Goal: Feedback & Contribution: Submit feedback/report problem

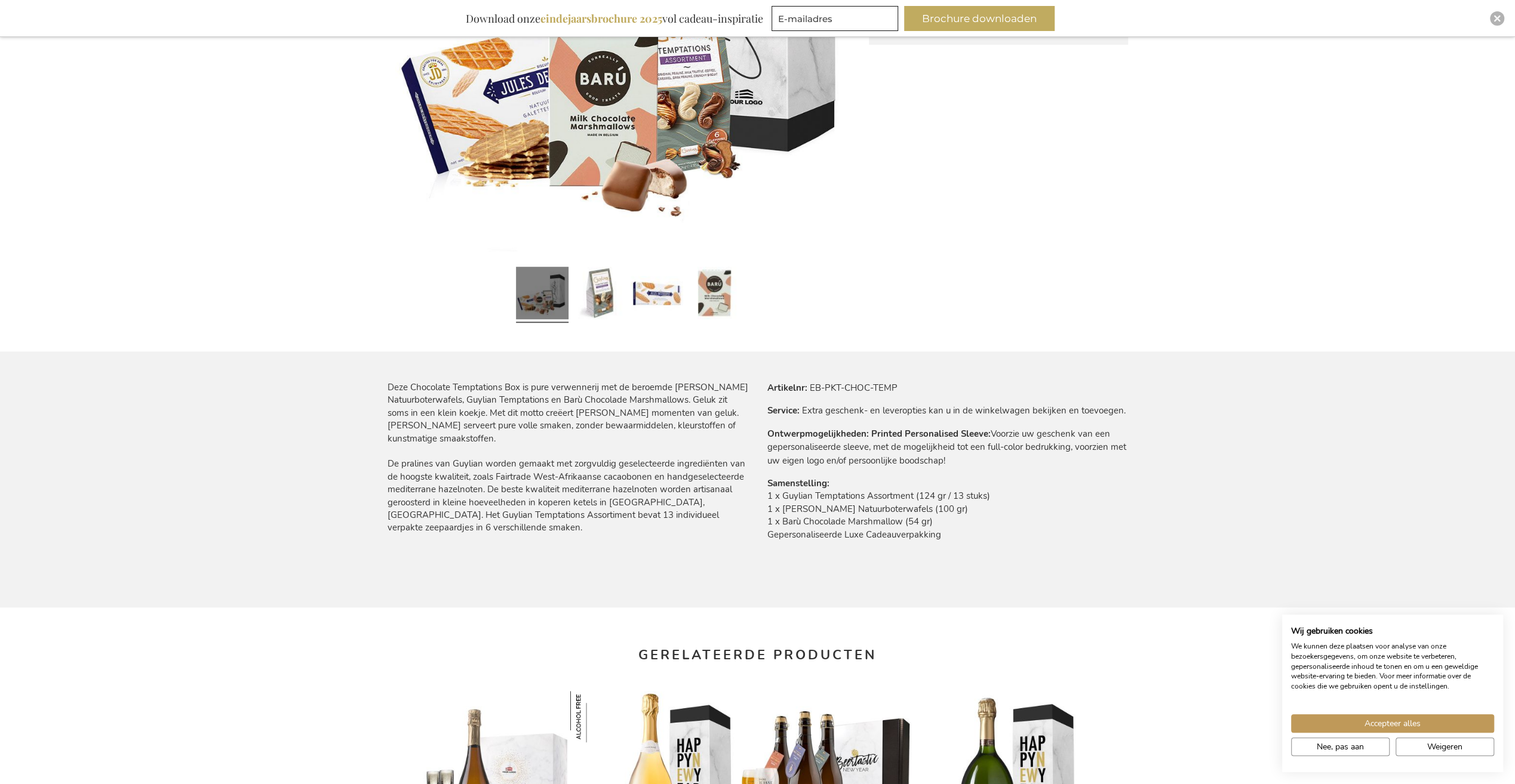
scroll to position [418, 0]
drag, startPoint x: 781, startPoint y: 499, endPoint x: 917, endPoint y: 496, distance: 136.0
click at [917, 496] on td "1 x Guylian Temptations Assortment (124 gr / 13 stuks) 1 x [PERSON_NAME] Natuur…" at bounding box center [947, 520] width 360 height 57
copy td "Guylian Temptations Assortment"
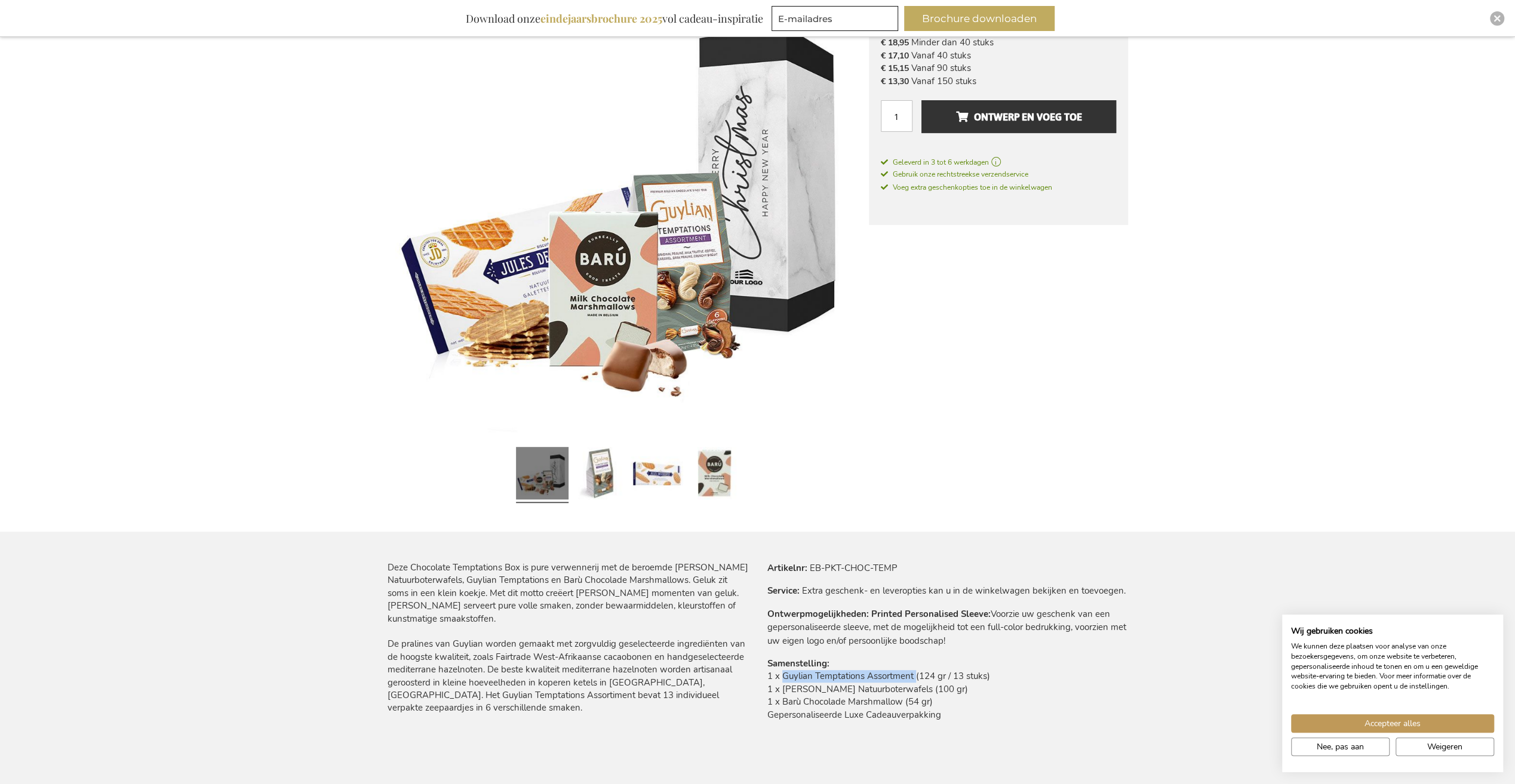
scroll to position [179, 0]
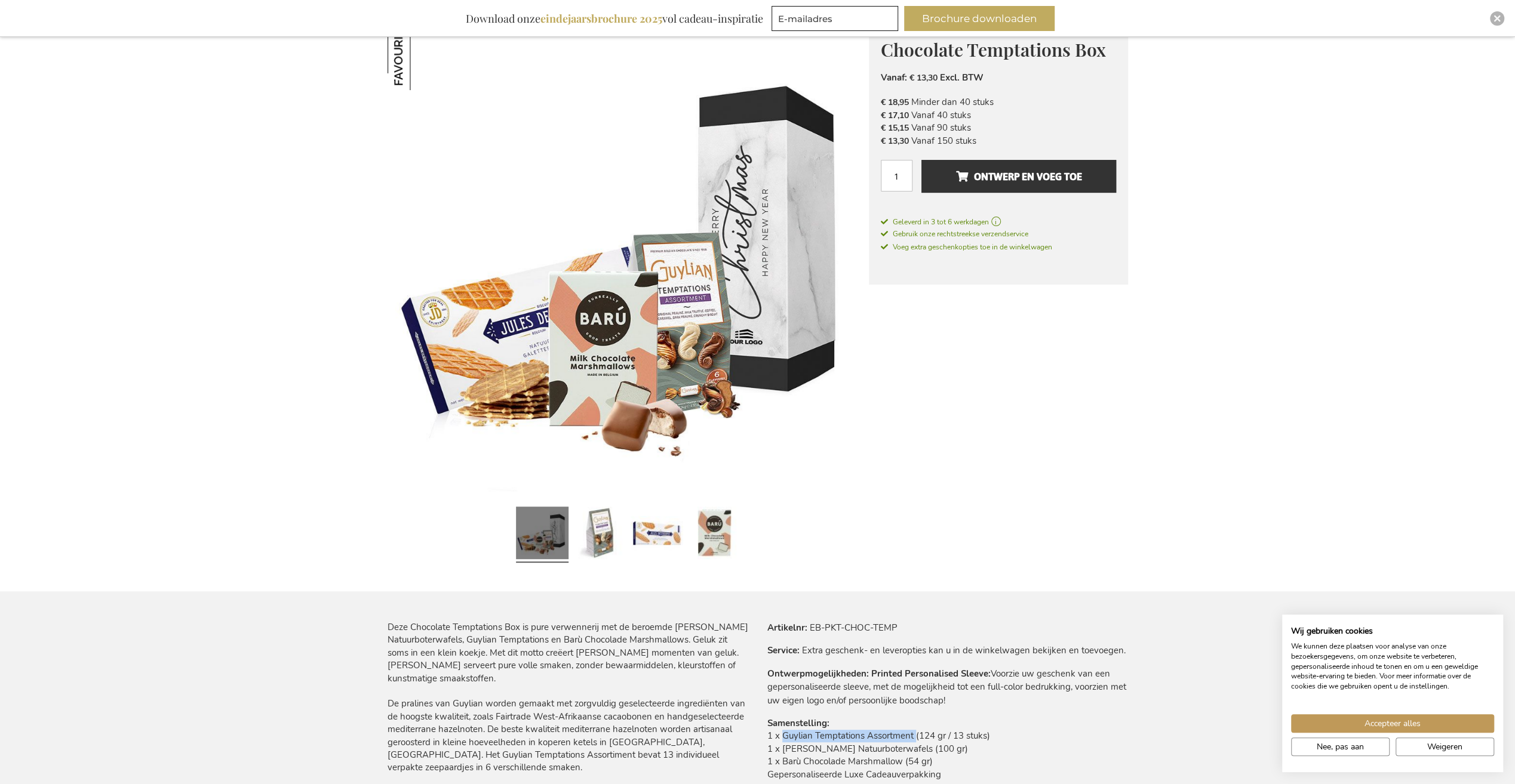
copy td "Guylian Temptations Assortment"
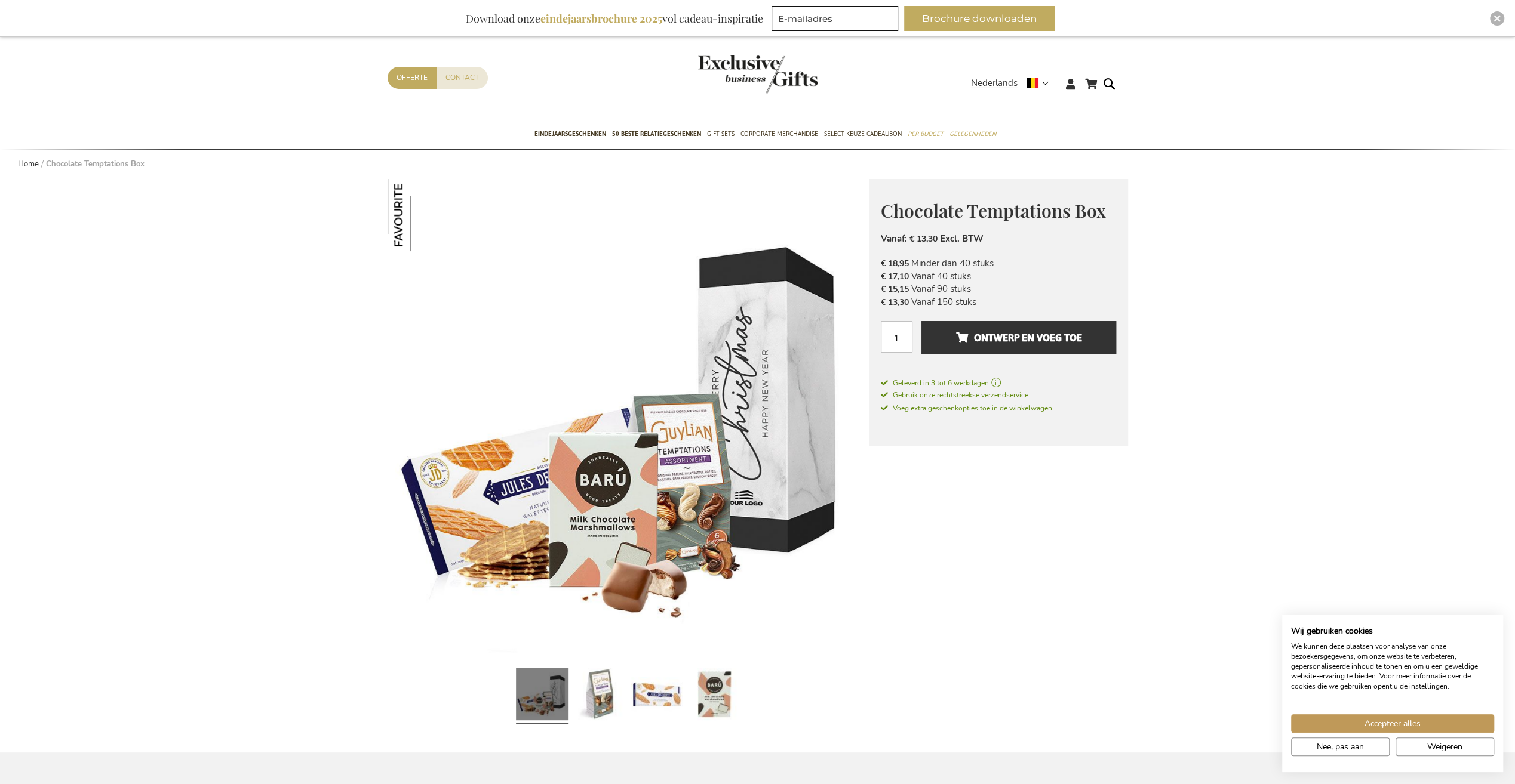
scroll to position [0, 0]
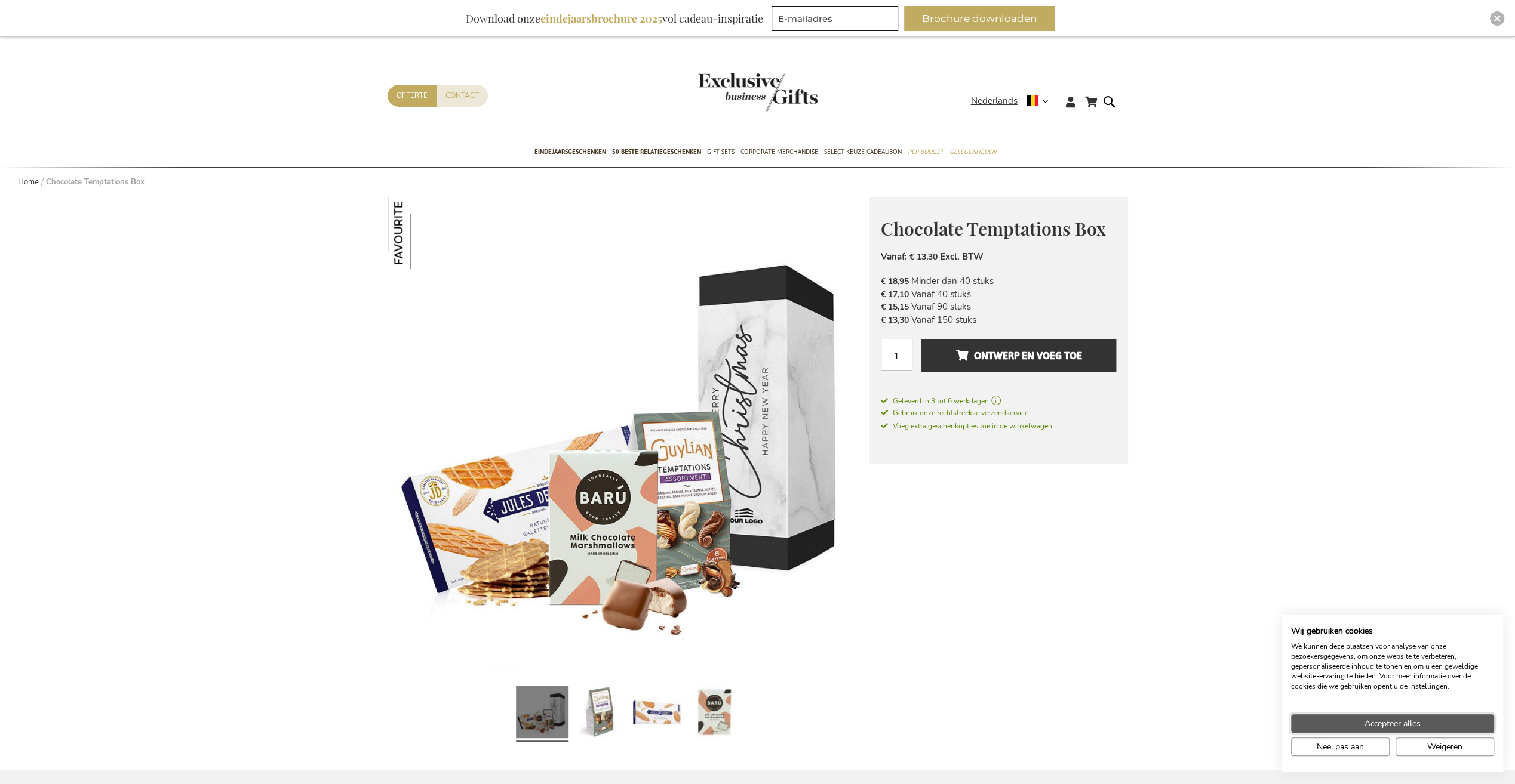
click at [1385, 723] on span "Accepteer alles" at bounding box center [1392, 723] width 56 height 12
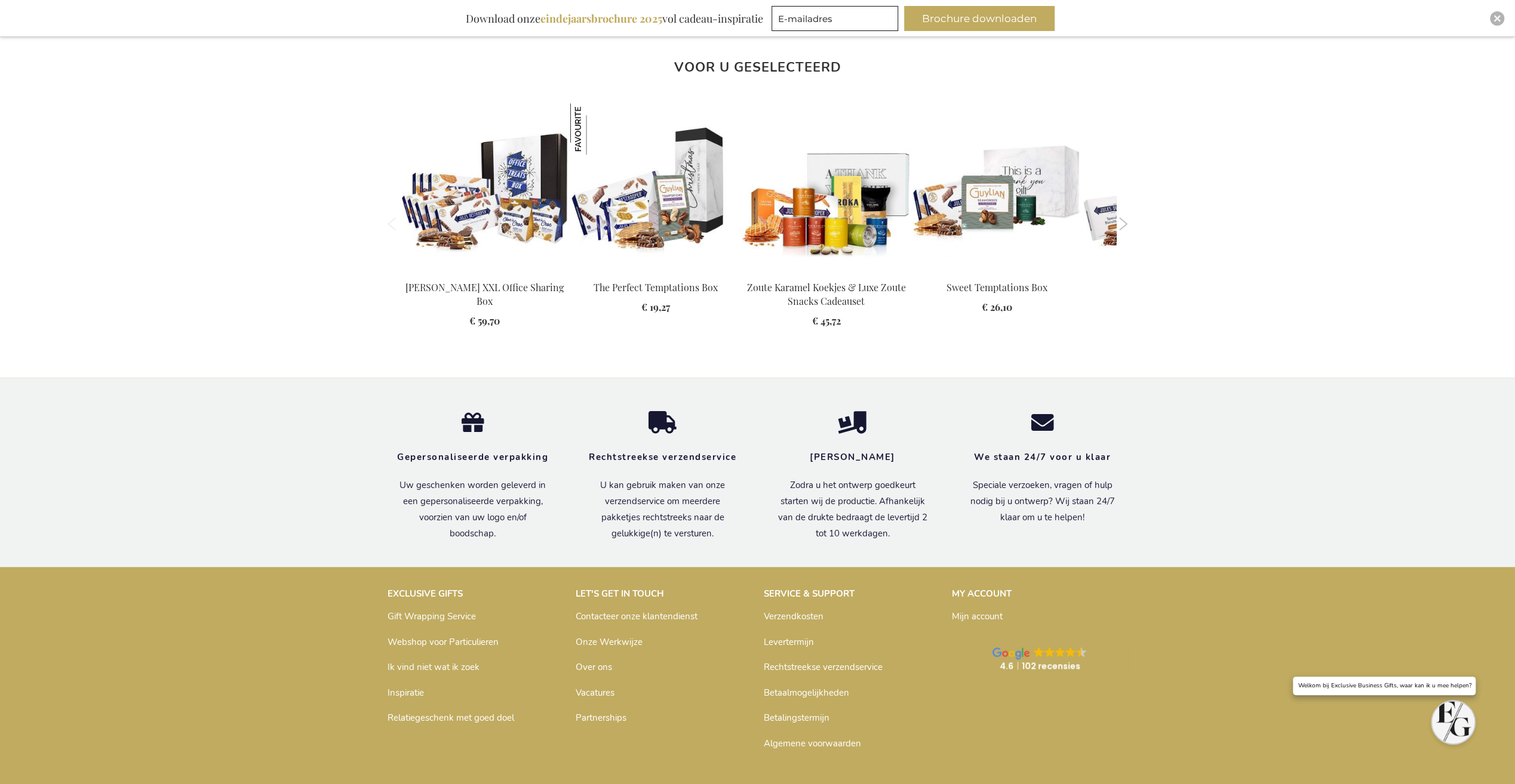
scroll to position [1410, 0]
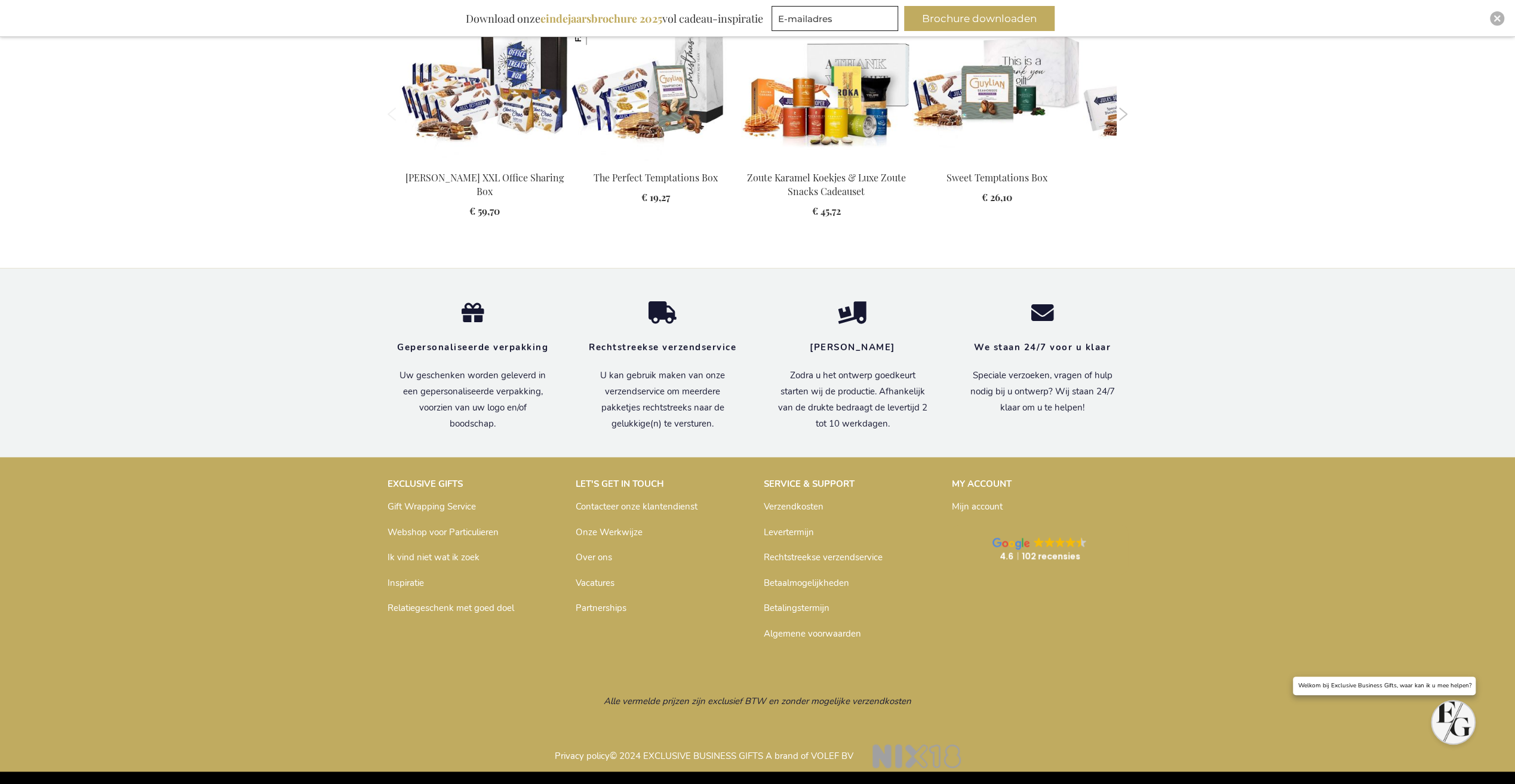
click at [430, 552] on link "Ik vind niet wat ik zoek" at bounding box center [433, 557] width 92 height 12
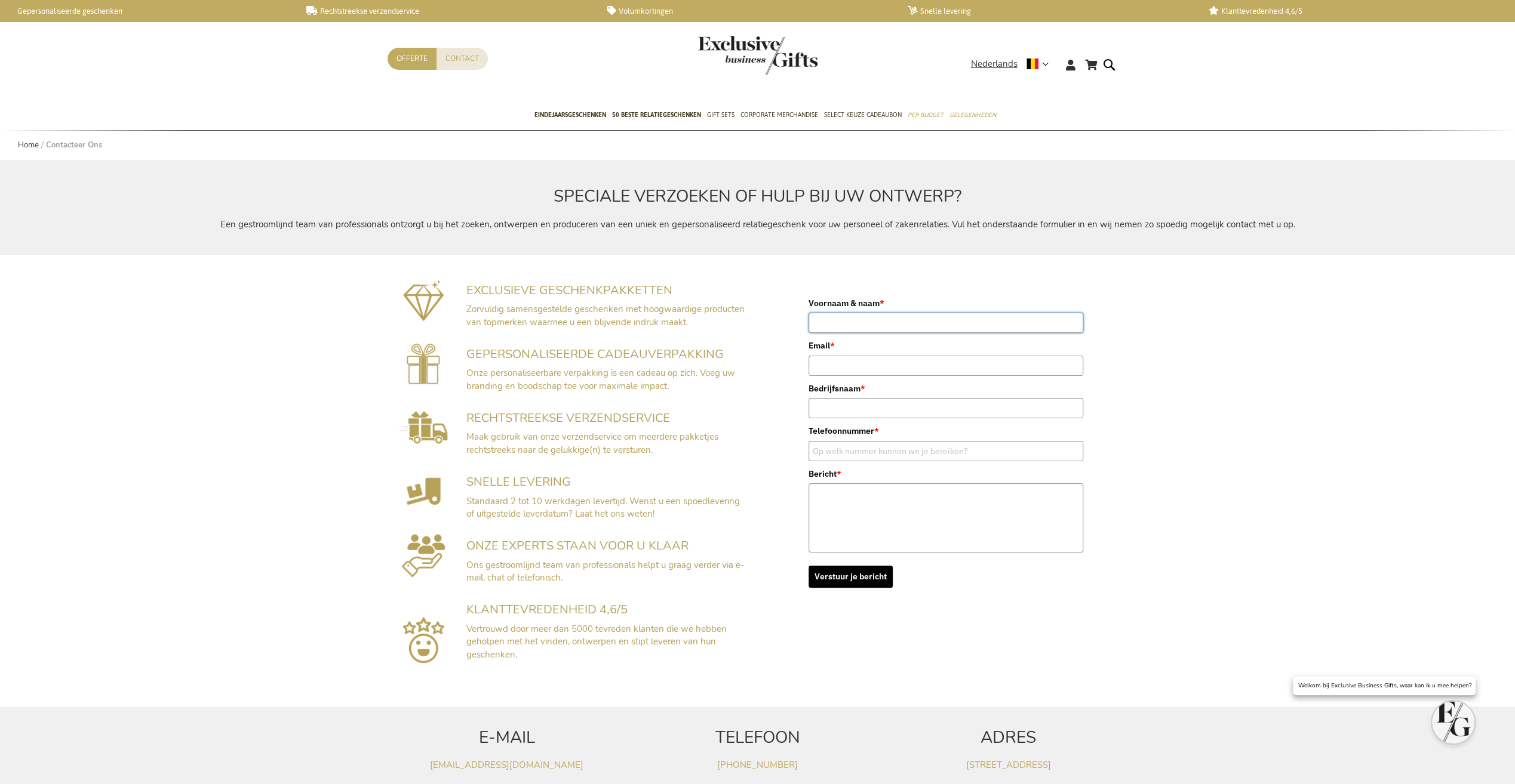
click at [856, 315] on input "Voornaam & naam *" at bounding box center [945, 323] width 275 height 20
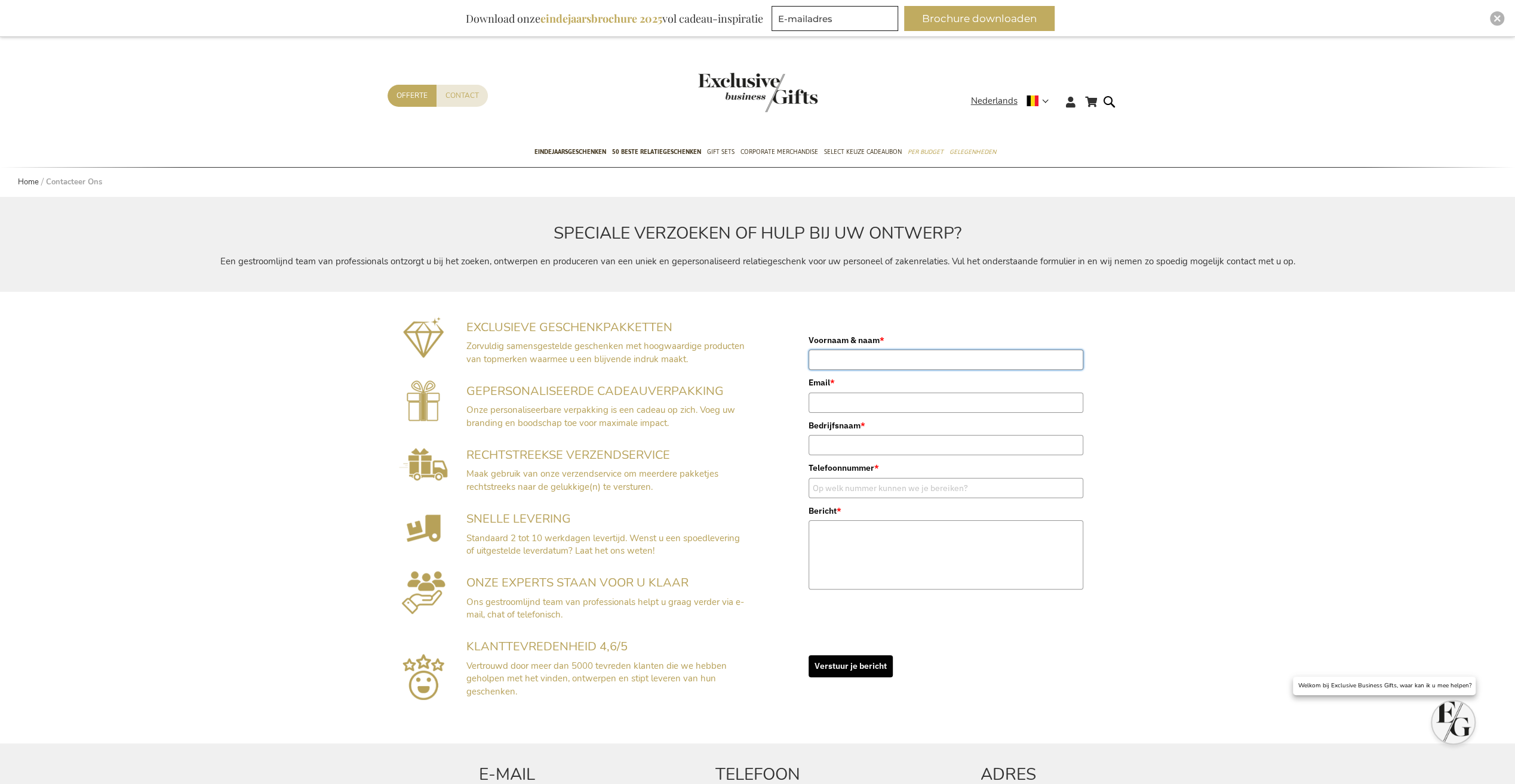
type input "Milan Swolfs"
type input "m.swolfs@elipse.eu"
type input "0485609683"
click at [896, 438] on input "Bedrijfsnaam *" at bounding box center [945, 445] width 275 height 20
type input "Elipse"
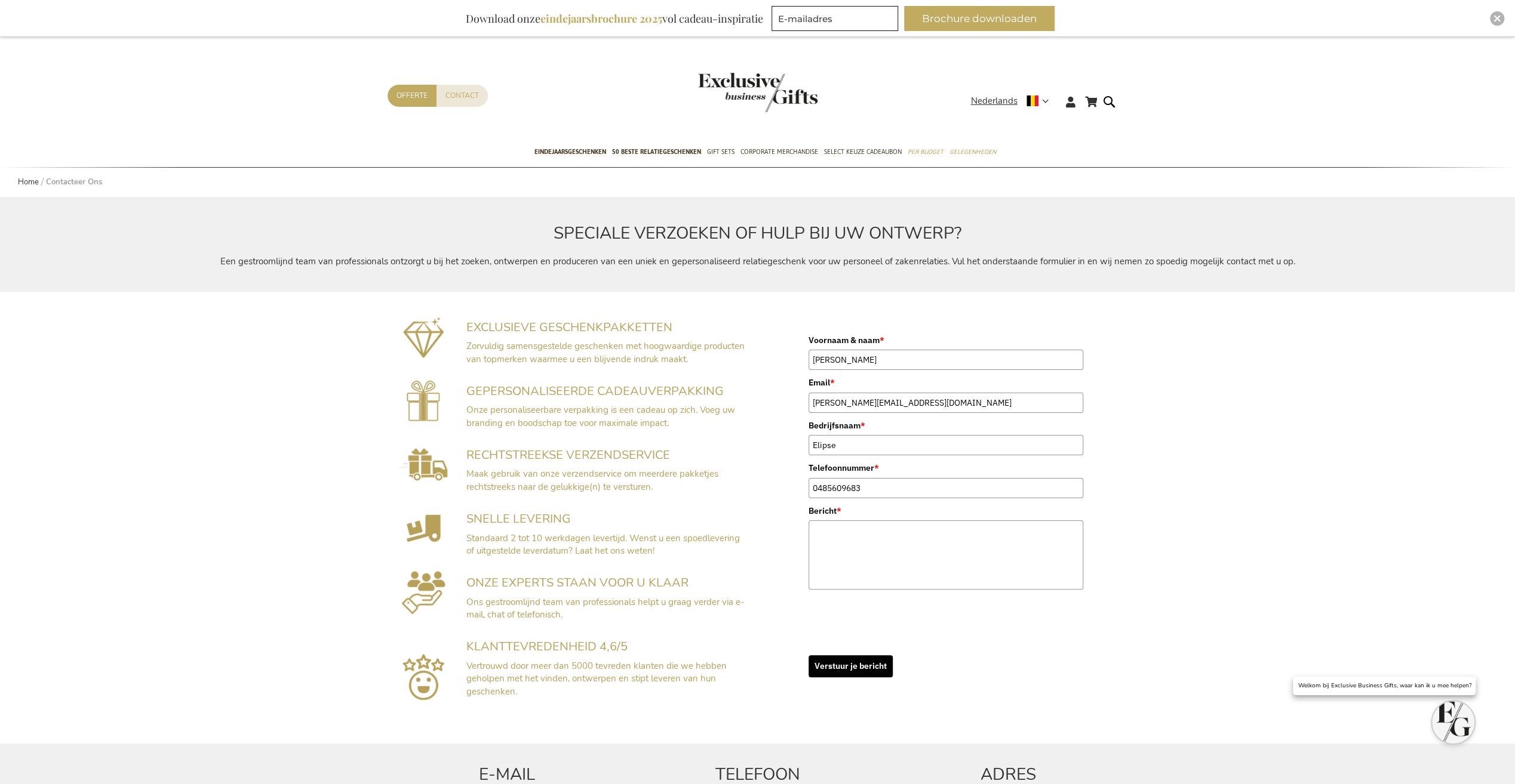
click at [1393, 437] on div "EXCLUSIEVE GESCHENKPAKKETTEN Zorvuldig samensgestelde geschenken met hoogwaardi…" at bounding box center [758, 519] width 1515 height 437
click at [855, 517] on div "Bericht *" at bounding box center [945, 547] width 275 height 86
click at [853, 527] on textarea "Bericht *" at bounding box center [945, 555] width 275 height 69
paste textarea "Beste Exclusive Business Gifts-team, Ik contacteer jullie namens Elipse NV voor…"
type textarea "Beste Exclusive Business Gifts-team, Ik contacteer jullie namens Elipse NV voor…"
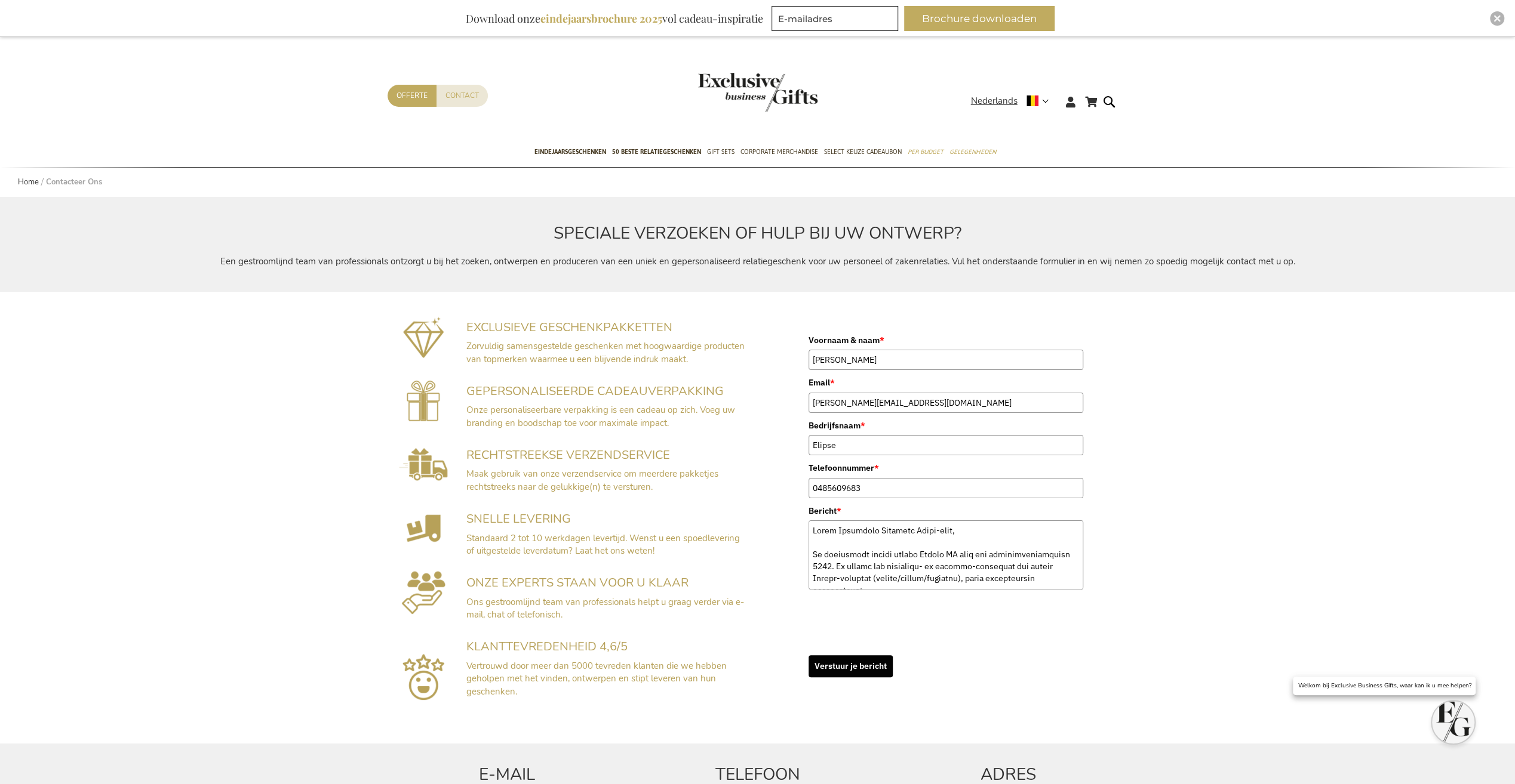
click at [877, 670] on button "Verstuur je bericht" at bounding box center [850, 666] width 84 height 22
